Goal: Task Accomplishment & Management: Use online tool/utility

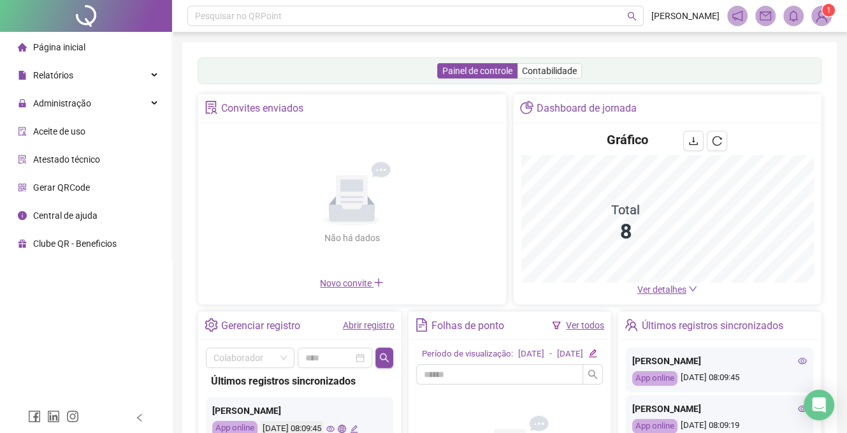
click at [642, 285] on span "Ver detalhes" at bounding box center [661, 289] width 49 height 10
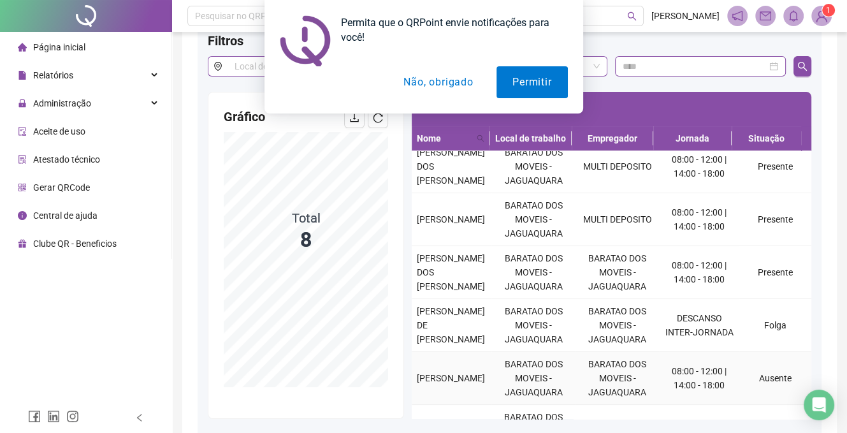
scroll to position [127, 0]
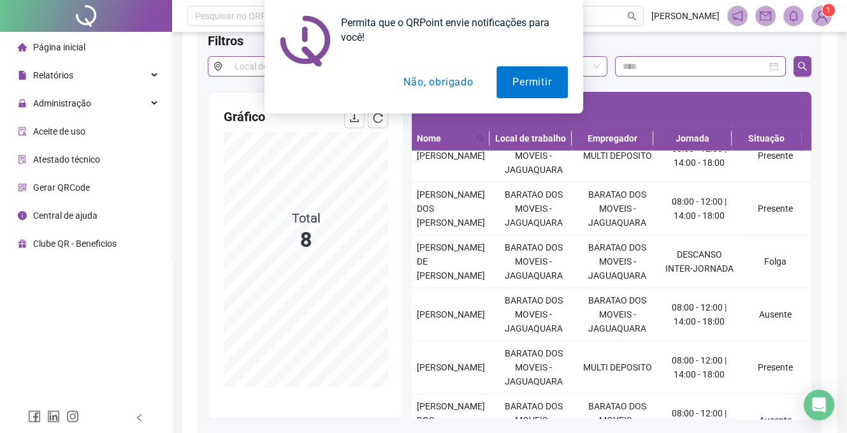
click at [424, 83] on button "Não, obrigado" at bounding box center [437, 82] width 101 height 32
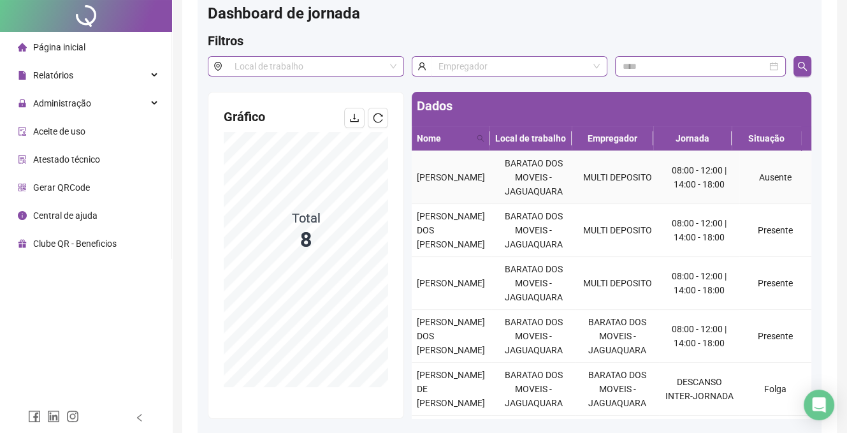
scroll to position [0, 0]
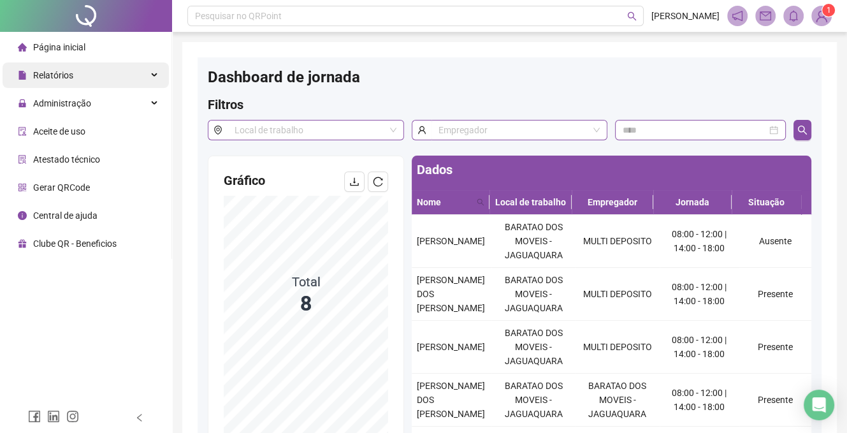
click at [80, 78] on div "Relatórios" at bounding box center [86, 74] width 166 height 25
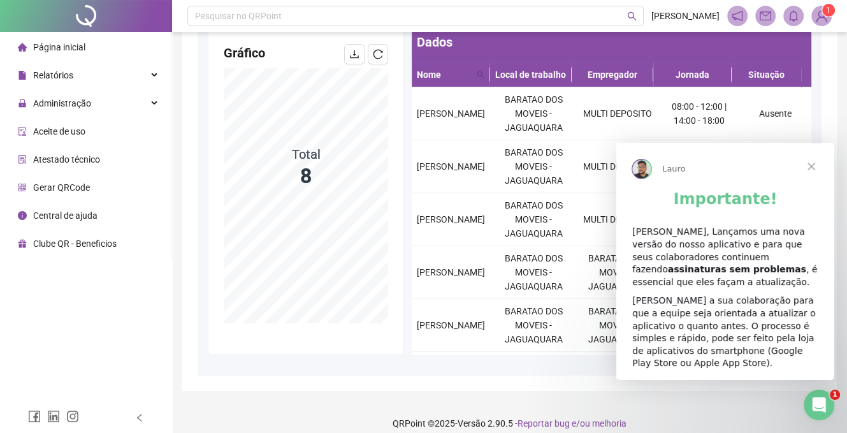
click at [814, 167] on span "Fechar" at bounding box center [811, 166] width 46 height 46
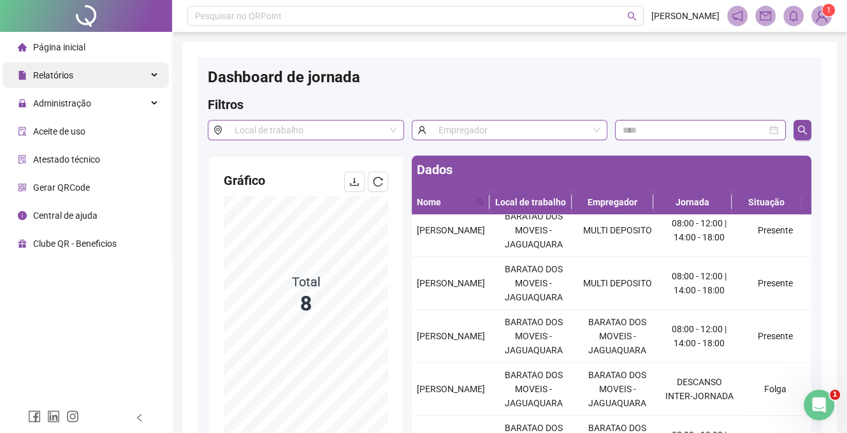
click at [68, 80] on span "Relatórios" at bounding box center [53, 75] width 40 height 10
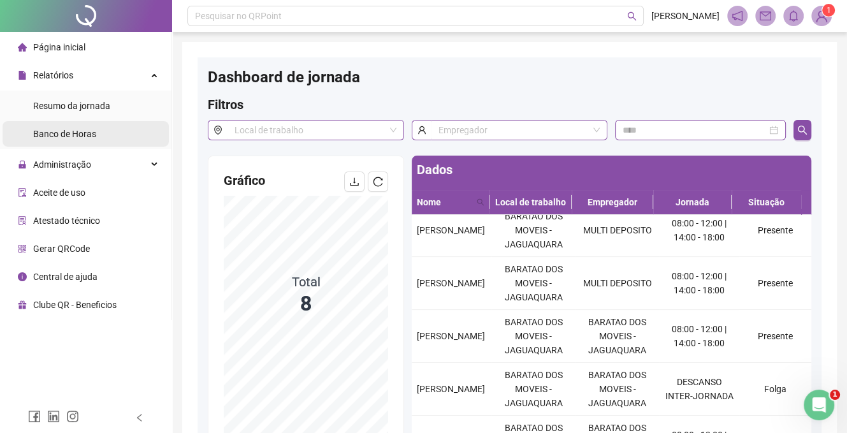
click at [101, 132] on li "Banco de Horas" at bounding box center [86, 133] width 166 height 25
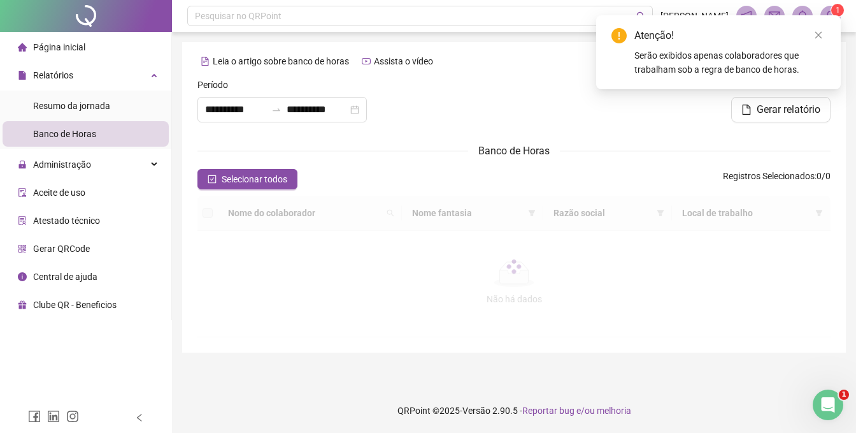
type input "**********"
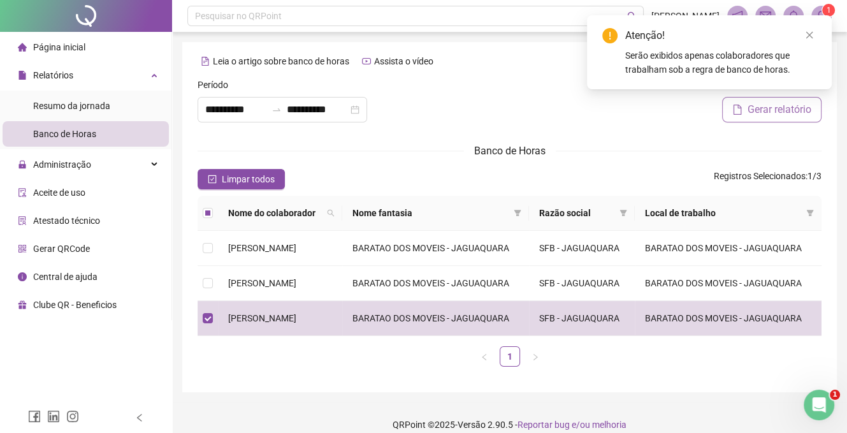
click at [765, 117] on button "Gerar relatório" at bounding box center [771, 109] width 99 height 25
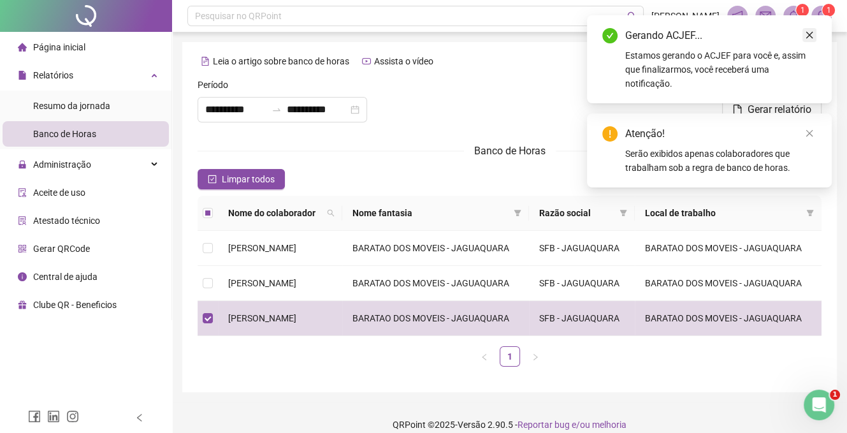
drag, startPoint x: 810, startPoint y: 32, endPoint x: 805, endPoint y: 29, distance: 6.6
click at [808, 31] on icon "close" at bounding box center [809, 35] width 9 height 9
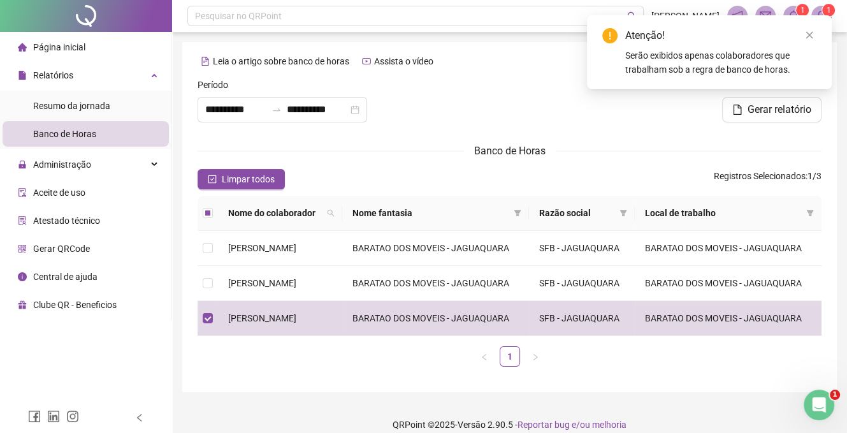
click at [795, 18] on div "Atenção! Serão exibidos apenas colaboradores que trabalham sob a regra de banco…" at bounding box center [709, 52] width 245 height 74
drag, startPoint x: 809, startPoint y: 22, endPoint x: 812, endPoint y: 31, distance: 8.7
click at [810, 24] on div "Atenção! Serão exibidos apenas colaboradores que trabalham sob a regra de banco…" at bounding box center [709, 52] width 245 height 74
click at [812, 31] on icon "close" at bounding box center [809, 35] width 9 height 9
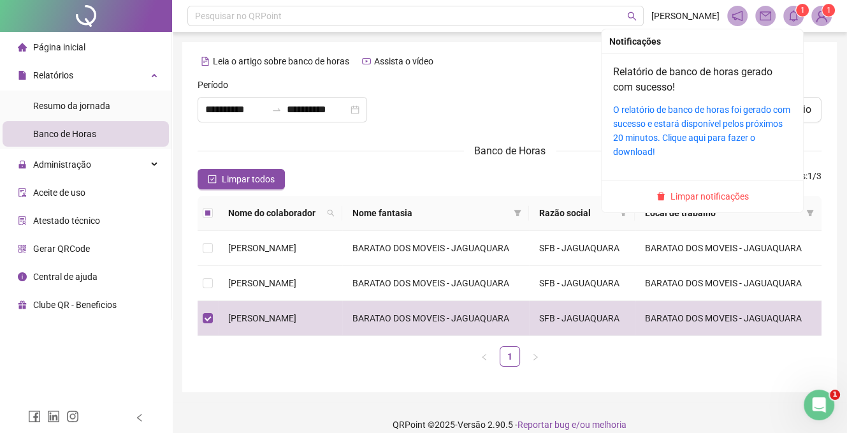
click at [794, 22] on span at bounding box center [793, 16] width 20 height 20
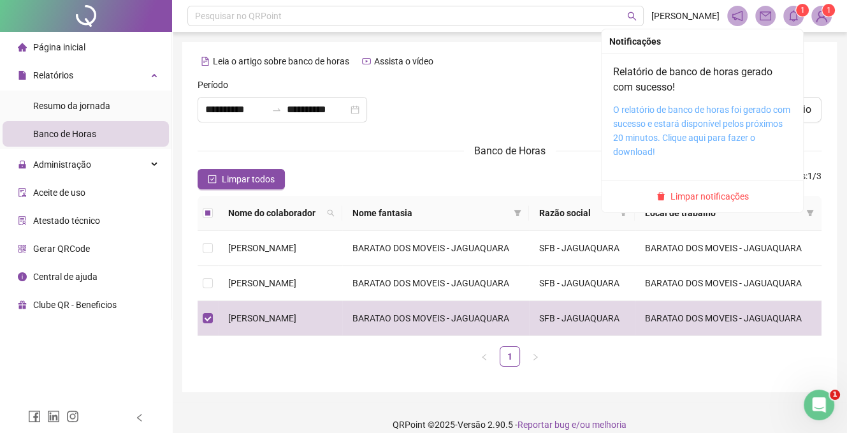
click at [704, 117] on link "O relatório de banco de horas foi gerado com sucesso e estará disponível pelos …" at bounding box center [701, 130] width 177 height 52
